Goal: Information Seeking & Learning: Find specific fact

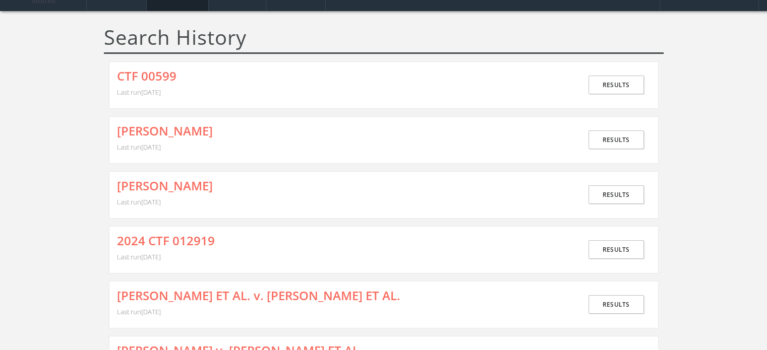
scroll to position [50, 0]
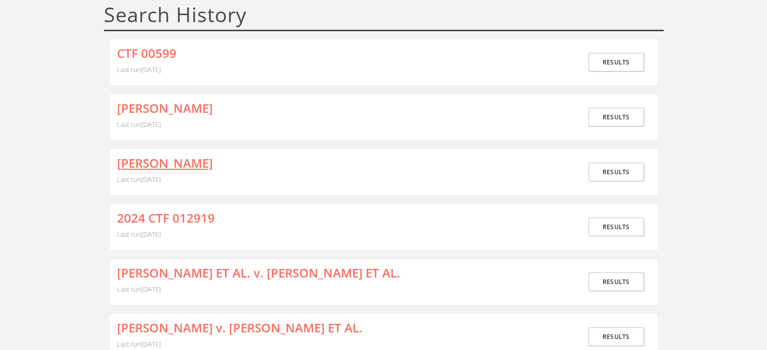
click at [182, 164] on link "[PERSON_NAME]" at bounding box center [165, 163] width 96 height 13
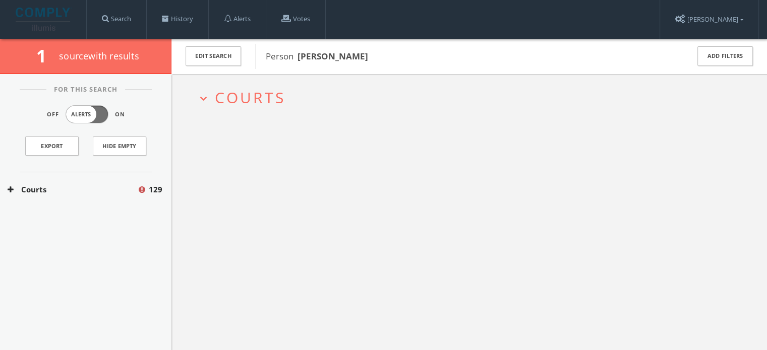
click at [245, 97] on span "Courts" at bounding box center [250, 97] width 71 height 21
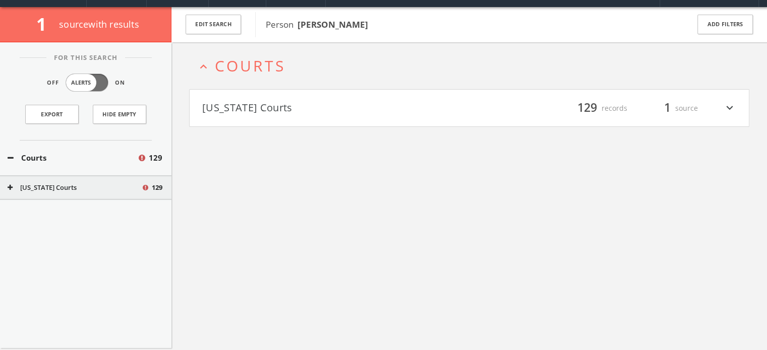
click at [255, 115] on button "[US_STATE] Courts" at bounding box center [335, 108] width 267 height 17
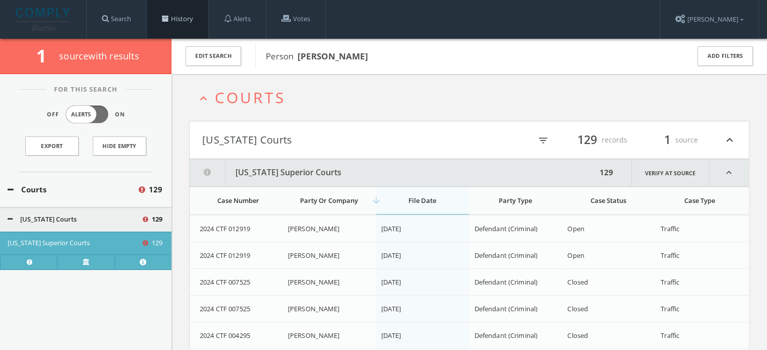
click at [193, 20] on link "History" at bounding box center [178, 19] width 62 height 38
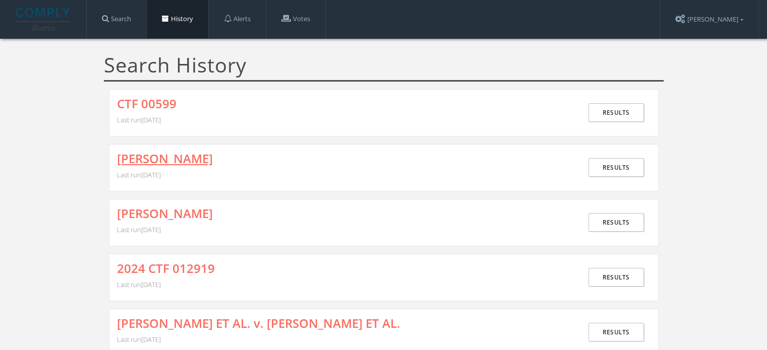
click at [189, 152] on link "[PERSON_NAME]" at bounding box center [165, 158] width 96 height 13
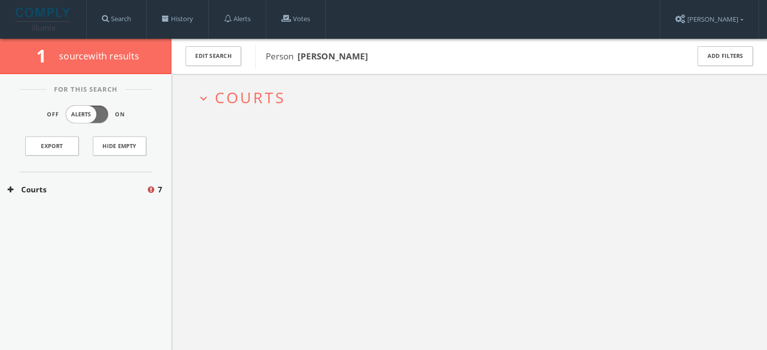
click at [244, 89] on span "Courts" at bounding box center [250, 97] width 71 height 21
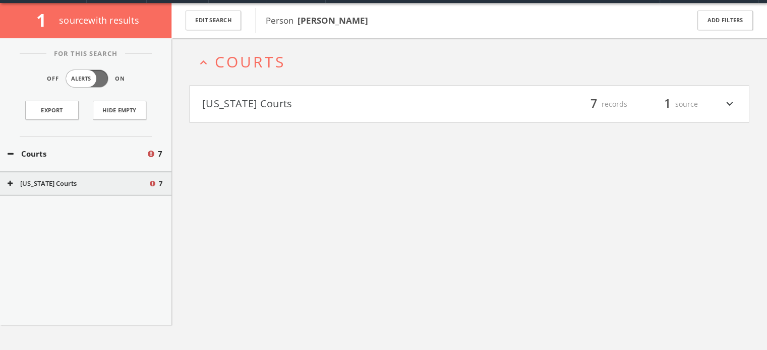
scroll to position [38, 0]
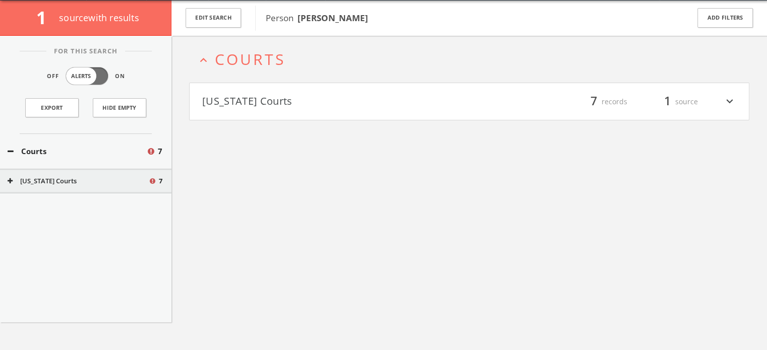
drag, startPoint x: 298, startPoint y: 20, endPoint x: 400, endPoint y: 18, distance: 101.9
click at [400, 18] on span "Person [PERSON_NAME]" at bounding box center [471, 18] width 410 height 13
copy b "[PERSON_NAME]"
click at [338, 108] on button "[US_STATE] Courts" at bounding box center [335, 101] width 267 height 17
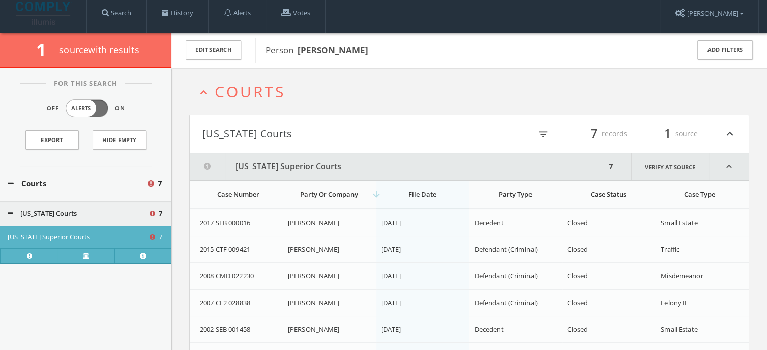
scroll to position [0, 0]
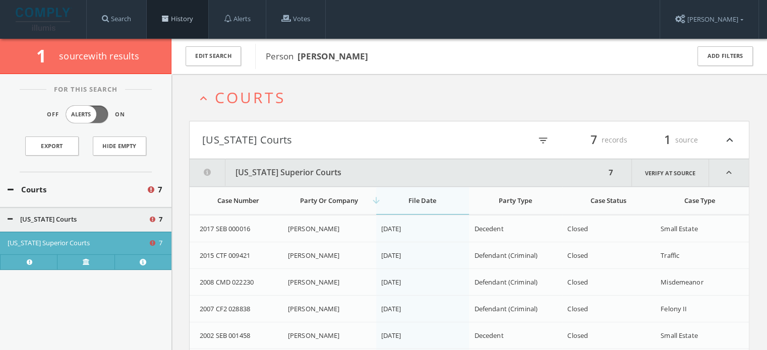
click at [188, 21] on link "History" at bounding box center [178, 19] width 62 height 38
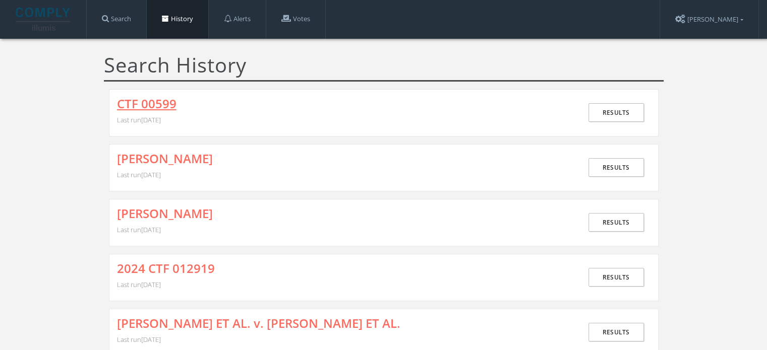
click at [172, 101] on link "CTF 00599" at bounding box center [146, 103] width 59 height 13
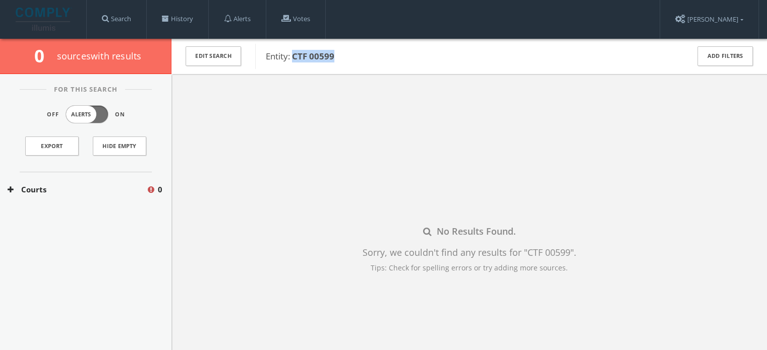
drag, startPoint x: 343, startPoint y: 56, endPoint x: 291, endPoint y: 56, distance: 51.4
click at [291, 56] on span "Entity: CTF 00599" at bounding box center [471, 56] width 410 height 13
click at [365, 72] on div "Edit Search Entity: CTF 00599 Add Filters" at bounding box center [468, 56] width 595 height 35
click at [189, 15] on link "History" at bounding box center [178, 19] width 62 height 38
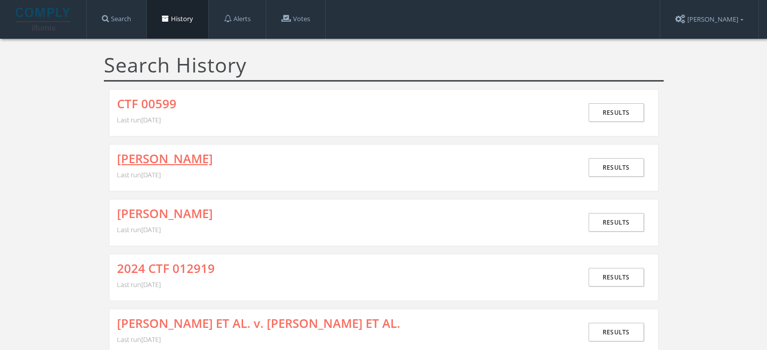
click at [213, 163] on link "[PERSON_NAME]" at bounding box center [165, 158] width 96 height 13
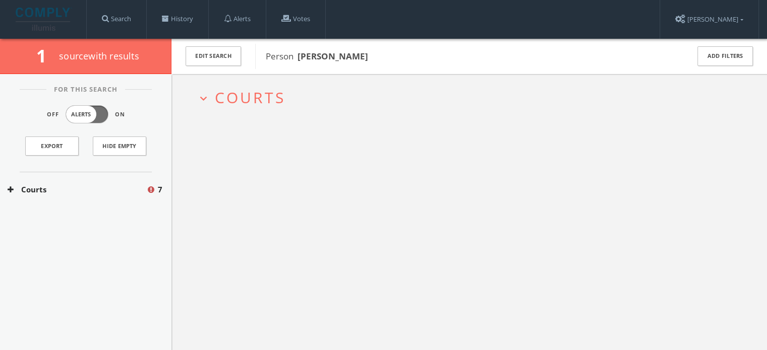
click at [246, 103] on span "Courts" at bounding box center [250, 97] width 71 height 21
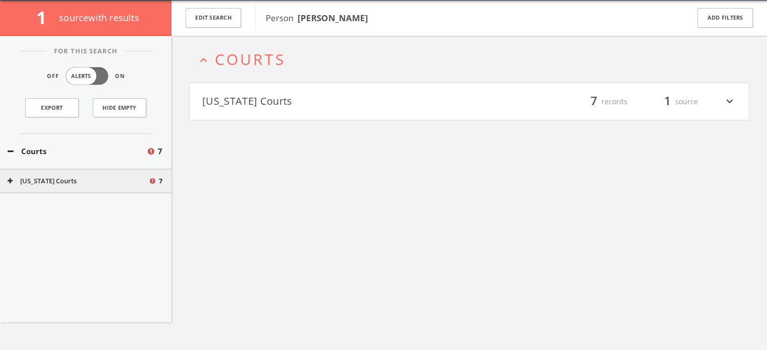
click at [258, 111] on h4 "[US_STATE] Courts filter_list 7 records 1 source expand_more" at bounding box center [469, 101] width 559 height 37
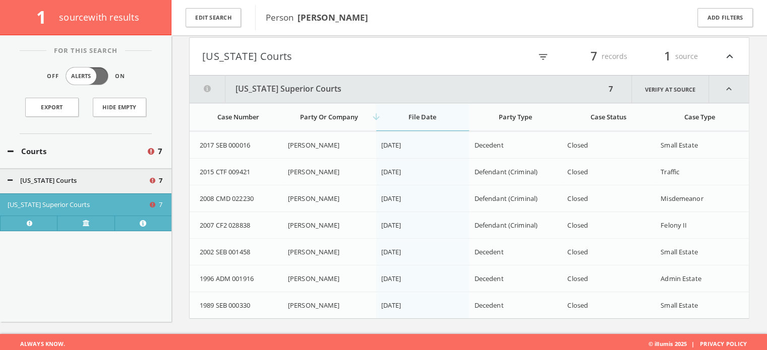
scroll to position [92, 0]
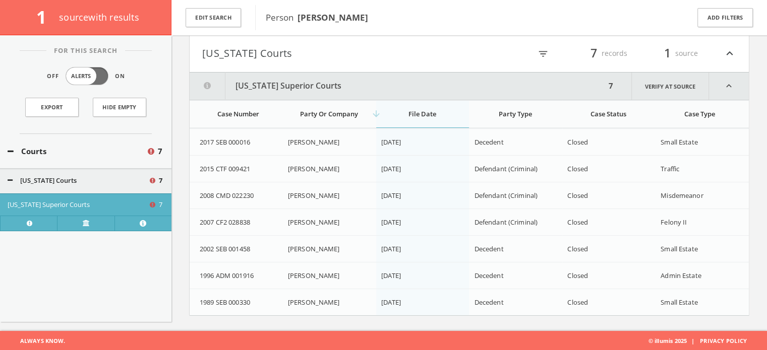
click at [406, 113] on div "arrow_downward File Date" at bounding box center [422, 113] width 82 height 9
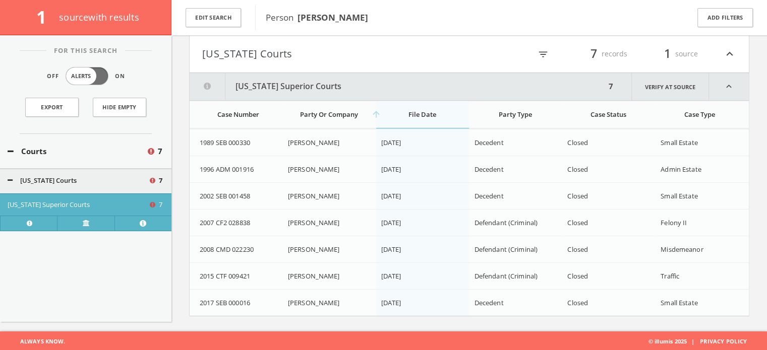
click at [406, 113] on div "arrow_upward File Date" at bounding box center [422, 114] width 82 height 9
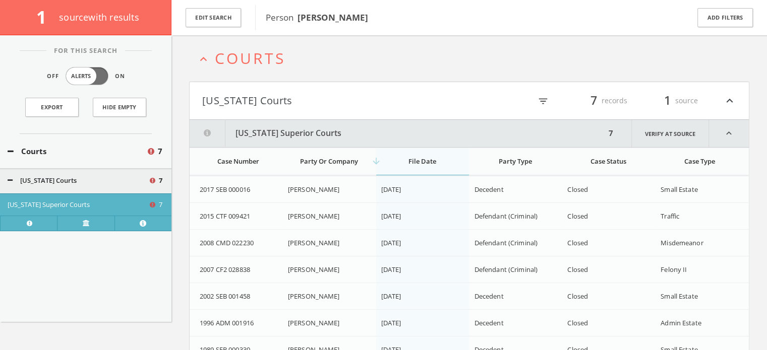
scroll to position [0, 0]
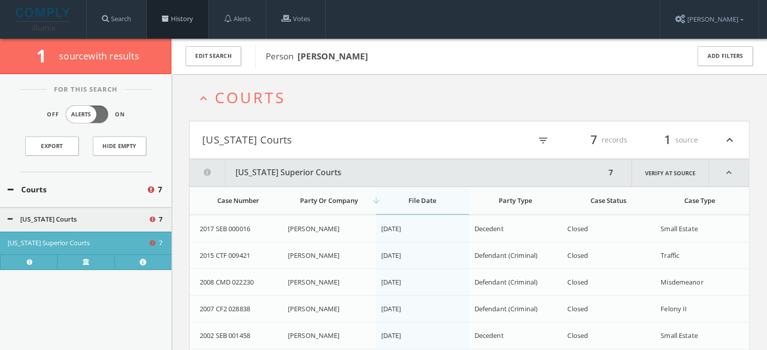
click at [169, 19] on span at bounding box center [165, 18] width 7 height 7
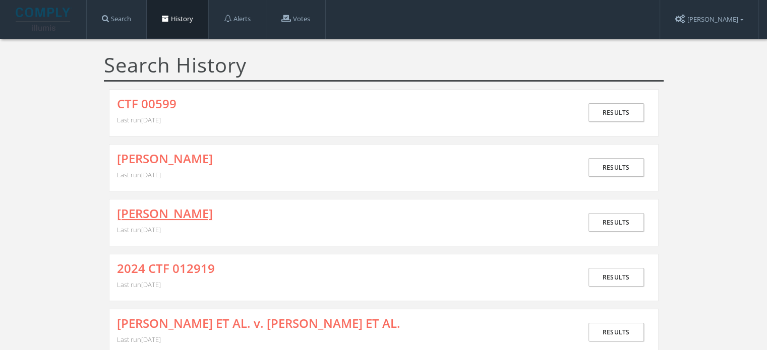
click at [169, 209] on link "[PERSON_NAME]" at bounding box center [165, 213] width 96 height 13
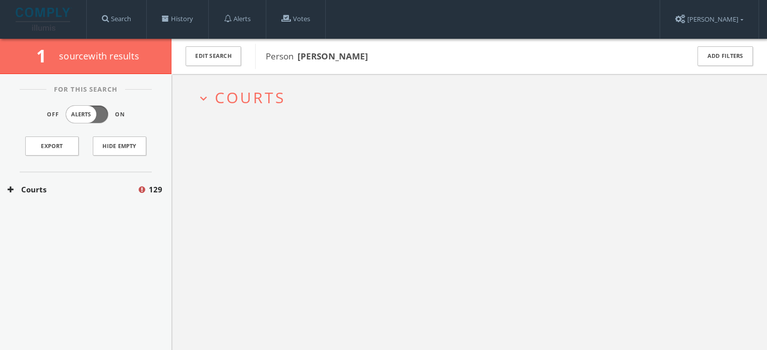
click at [255, 100] on span "Courts" at bounding box center [250, 97] width 71 height 21
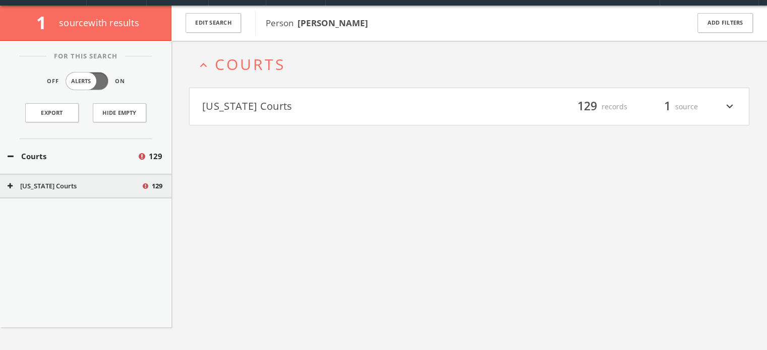
click at [259, 114] on h4 "[US_STATE] Courts filter_list 129 records 1 source expand_more" at bounding box center [469, 106] width 559 height 37
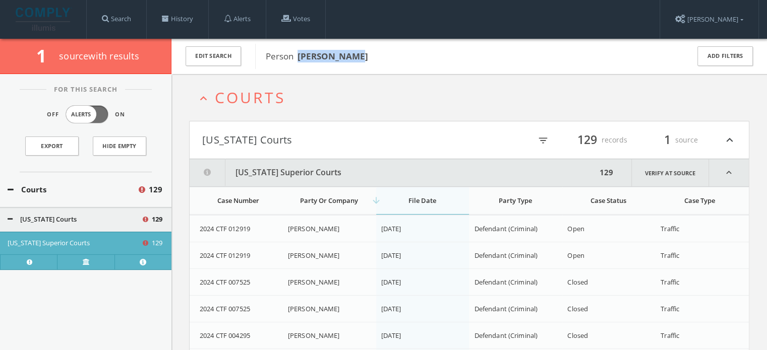
drag, startPoint x: 360, startPoint y: 60, endPoint x: 298, endPoint y: 60, distance: 61.5
click at [298, 60] on span "Person [PERSON_NAME]" at bounding box center [471, 56] width 410 height 13
copy b "[PERSON_NAME]"
click at [417, 202] on div "arrow_downward File Date" at bounding box center [422, 200] width 82 height 9
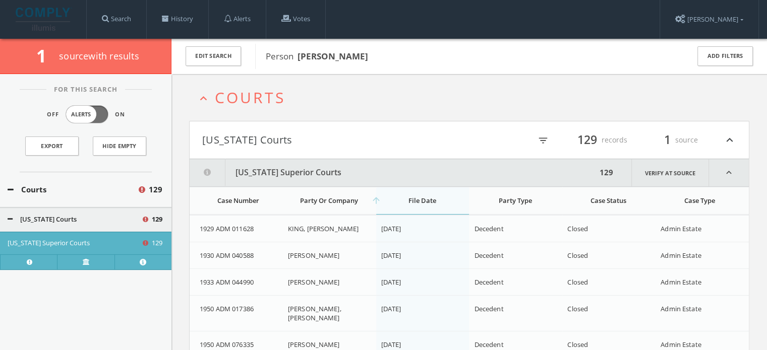
click at [420, 197] on div "arrow_upward File Date" at bounding box center [422, 200] width 82 height 9
